Goal: Information Seeking & Learning: Learn about a topic

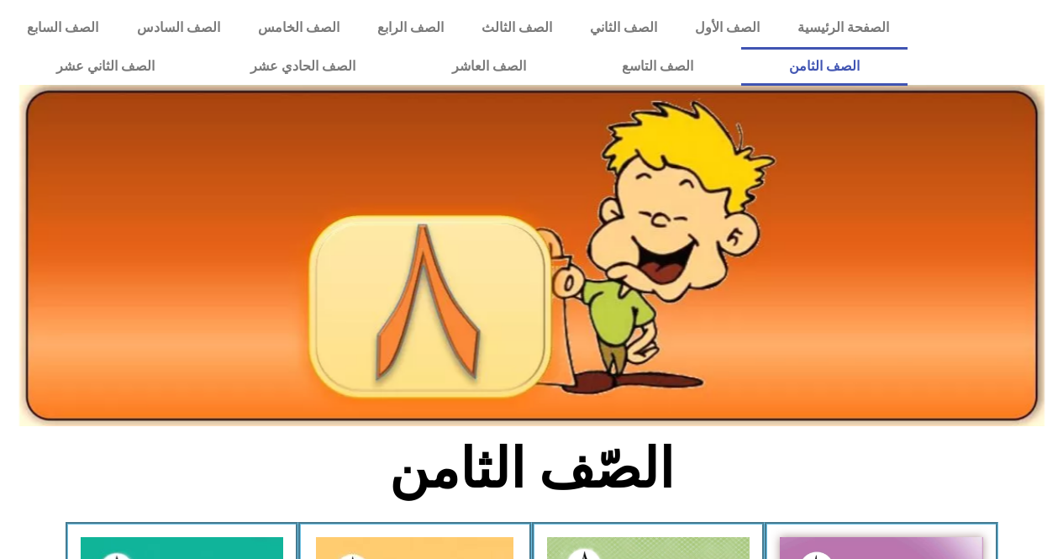
scroll to position [314, 0]
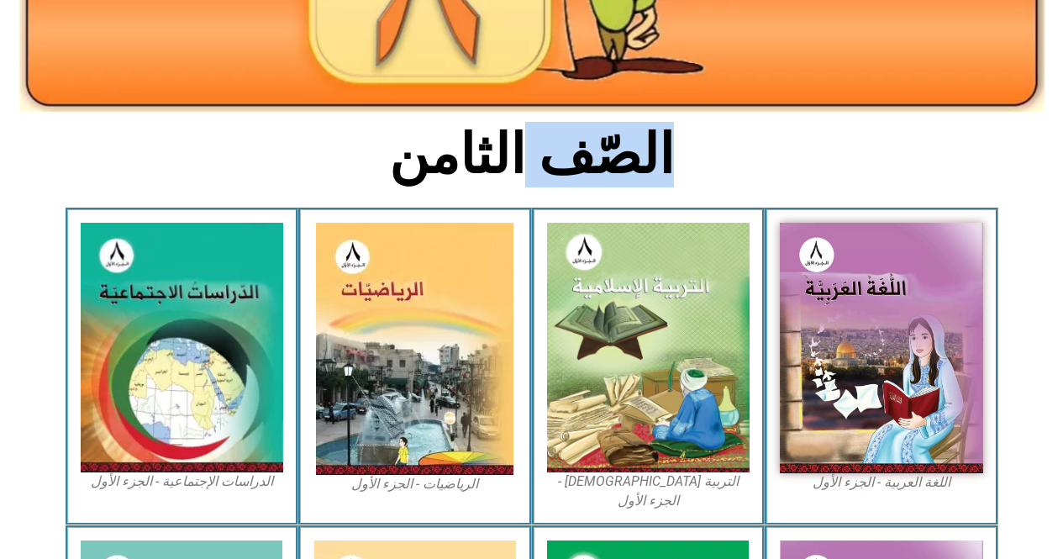
click at [696, 344] on img at bounding box center [648, 348] width 203 height 250
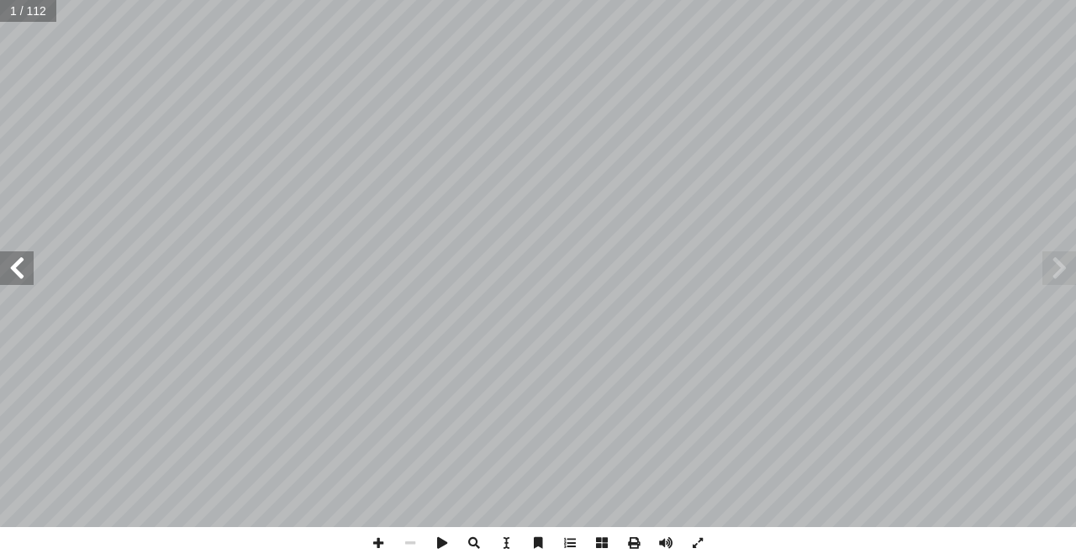
click at [12, 262] on span at bounding box center [17, 268] width 34 height 34
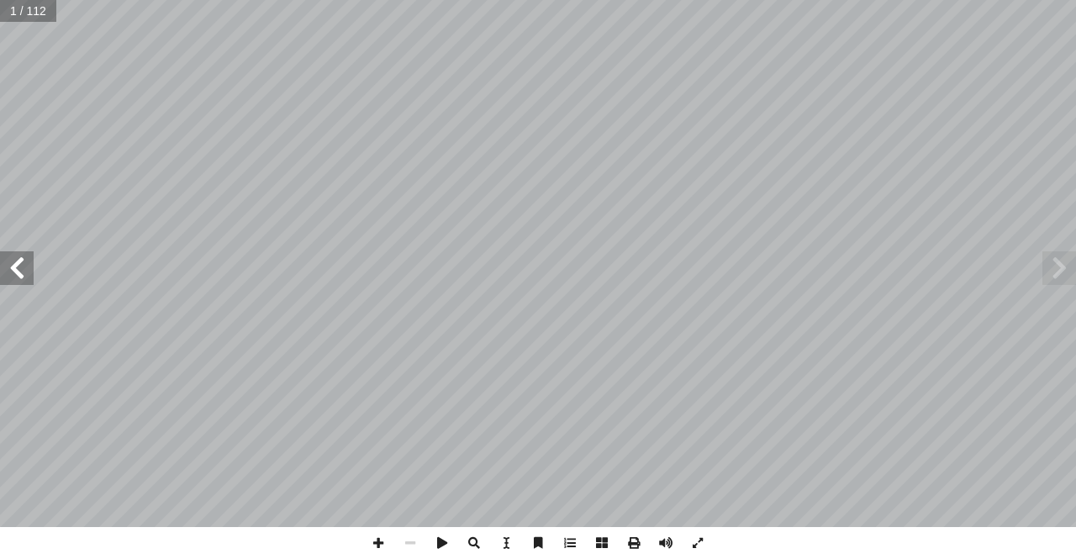
click at [12, 262] on span at bounding box center [17, 268] width 34 height 34
click at [19, 277] on span at bounding box center [17, 268] width 34 height 34
click at [17, 277] on span at bounding box center [17, 268] width 34 height 34
click at [6, 276] on span at bounding box center [17, 268] width 34 height 34
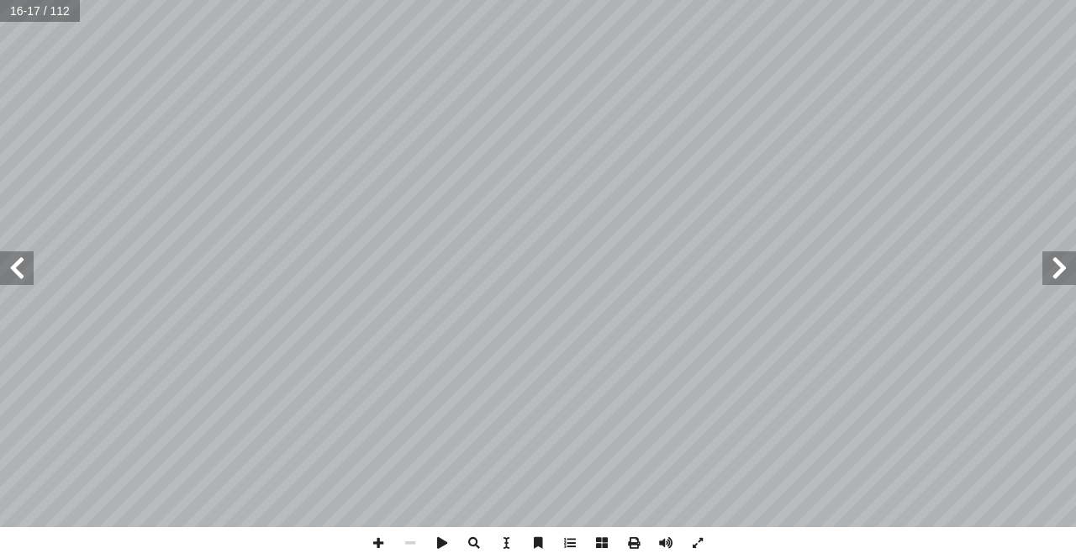
click at [6, 276] on span at bounding box center [17, 268] width 34 height 34
click at [377, 536] on span at bounding box center [378, 543] width 32 height 32
